Goal: Find specific page/section: Find specific page/section

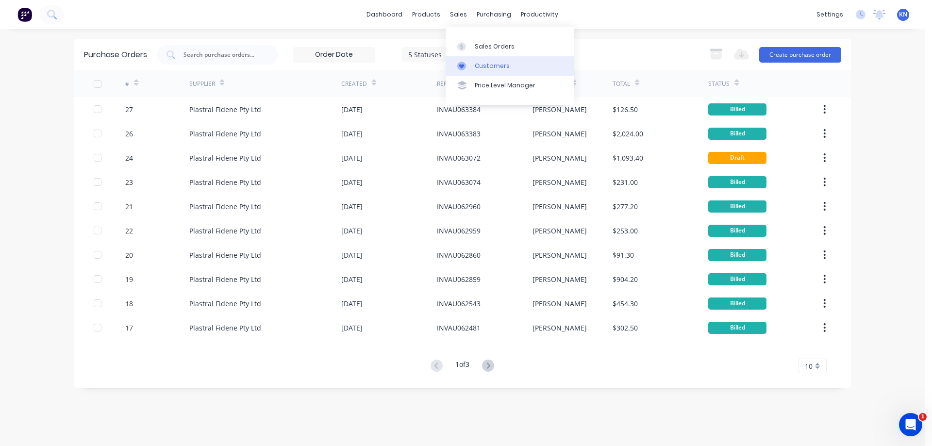
click at [499, 70] on div "Customers" at bounding box center [492, 66] width 35 height 9
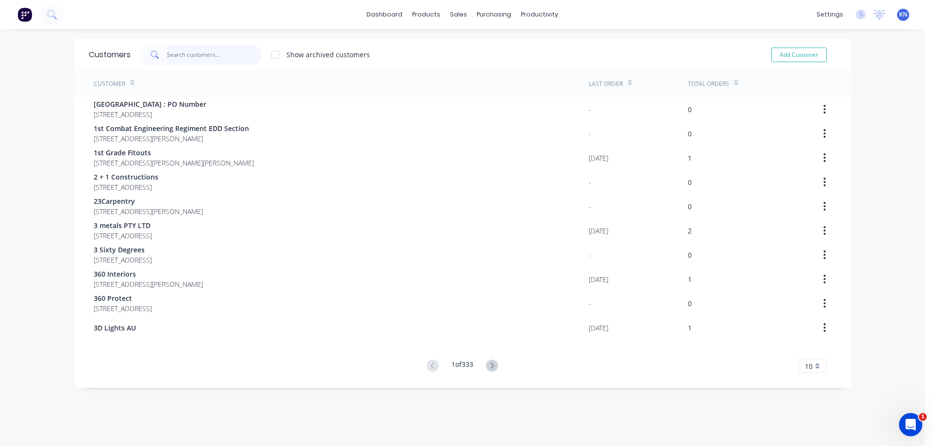
click at [217, 52] on input "text" at bounding box center [214, 54] width 95 height 19
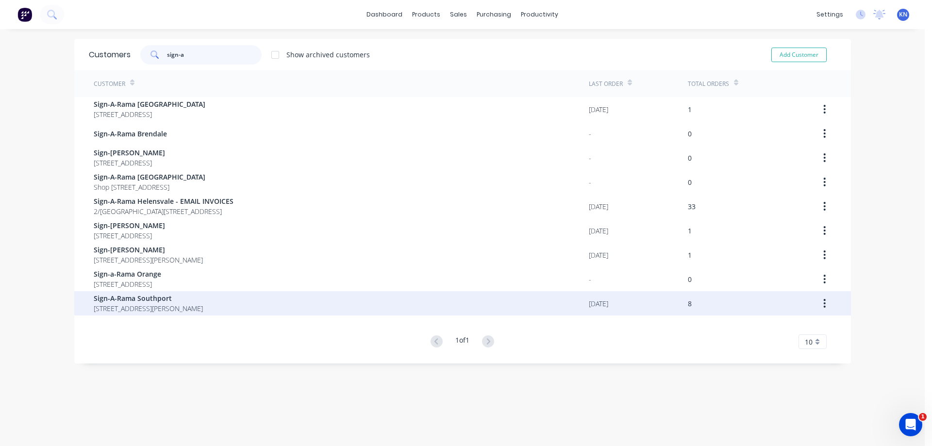
type input "sign-a"
click at [182, 300] on span "Sign-A-Rama Southport" at bounding box center [148, 298] width 109 height 10
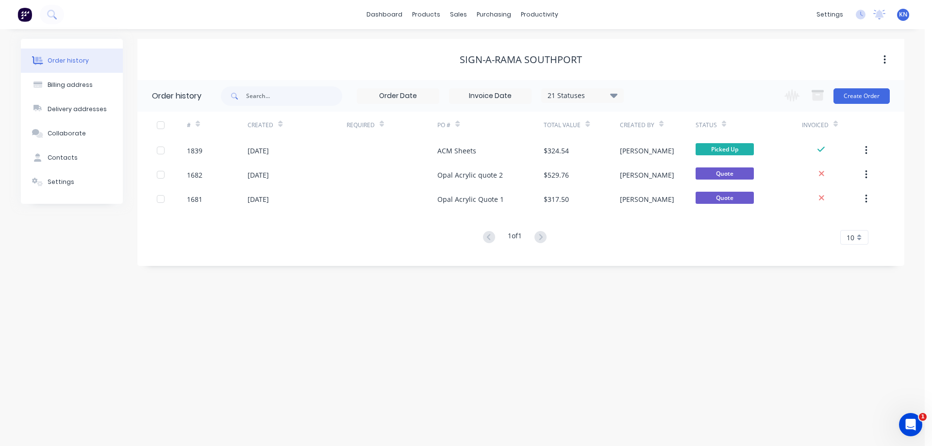
click at [568, 60] on div "Sign-A-Rama Southport" at bounding box center [521, 60] width 122 height 12
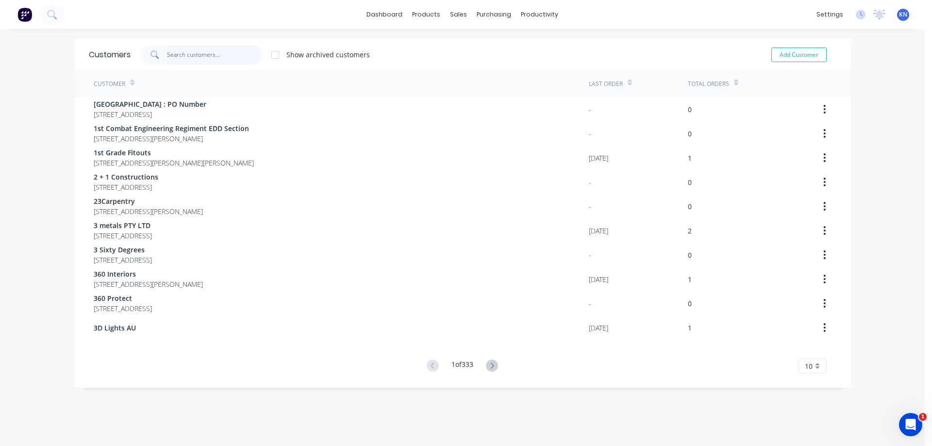
click at [208, 53] on input "text" at bounding box center [214, 54] width 95 height 19
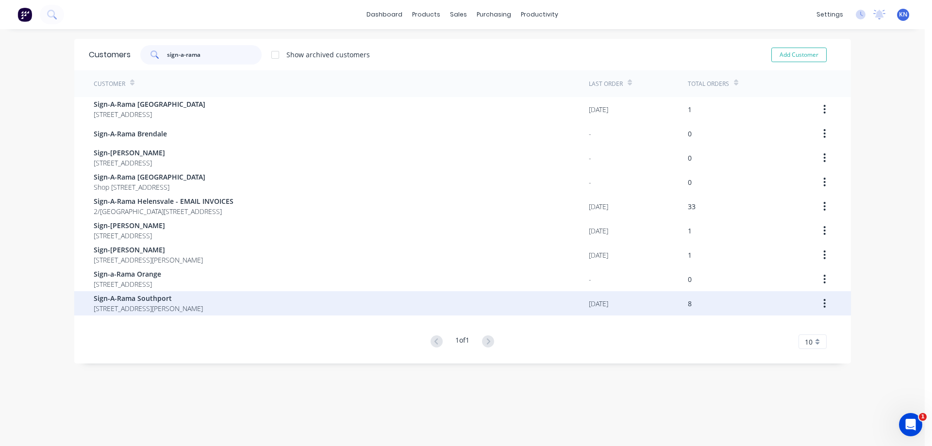
type input "sign-a-rama"
click at [823, 302] on button "button" at bounding box center [824, 303] width 23 height 17
click at [97, 296] on span "Sign-A-Rama Southport" at bounding box center [148, 298] width 109 height 10
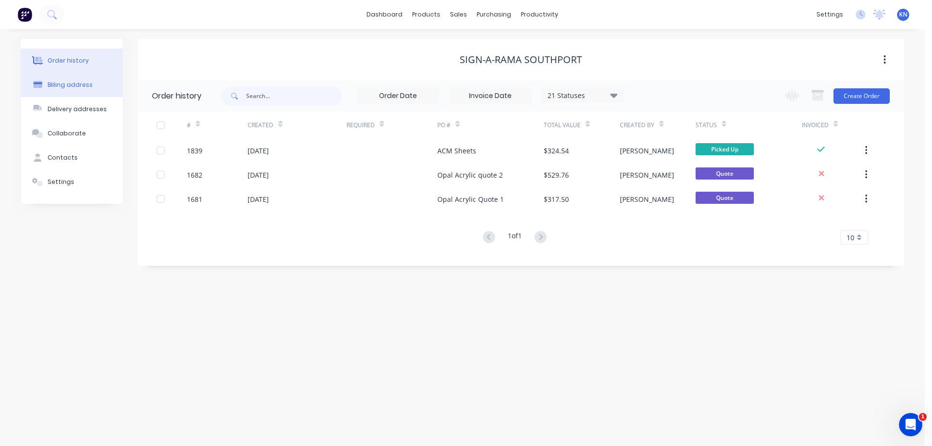
click at [79, 83] on div "Billing address" at bounding box center [70, 85] width 45 height 9
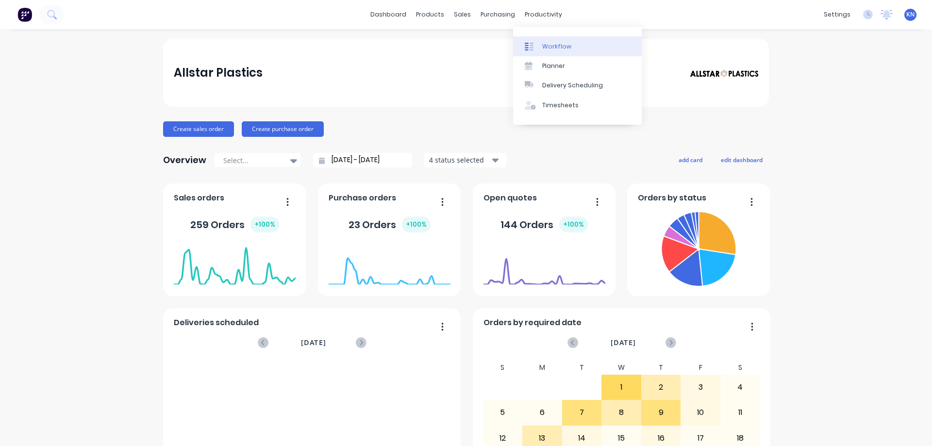
click at [555, 46] on div "Workflow" at bounding box center [556, 46] width 29 height 9
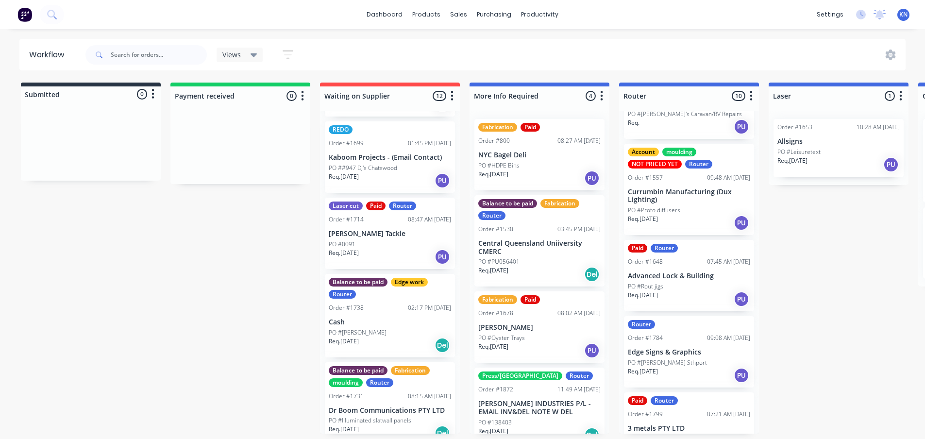
scroll to position [97, 0]
